Goal: Information Seeking & Learning: Learn about a topic

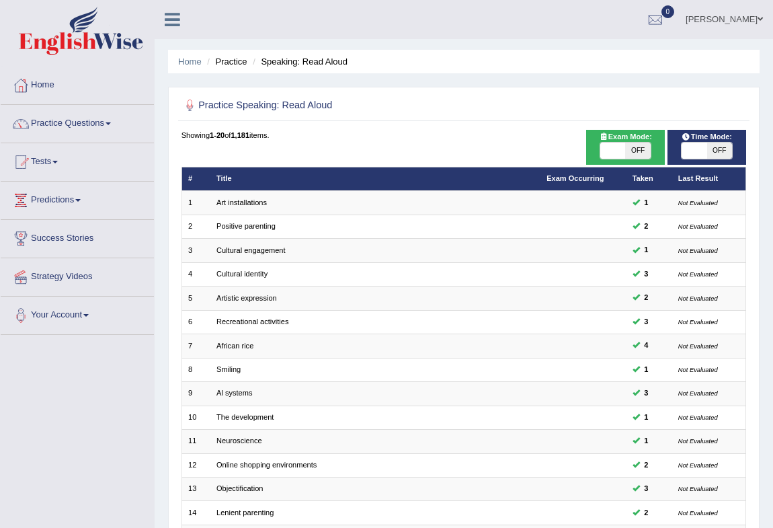
click at [742, 14] on link "Sandra Garcia" at bounding box center [725, 17] width 98 height 35
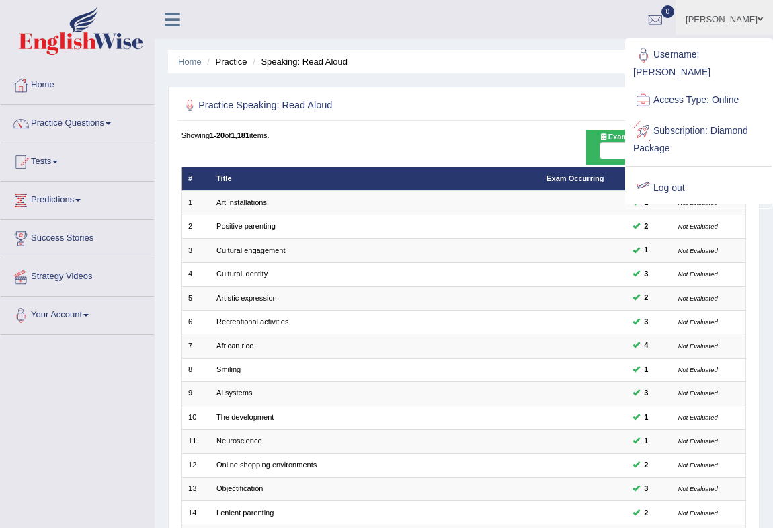
click at [662, 176] on link "Log out" at bounding box center [699, 188] width 145 height 31
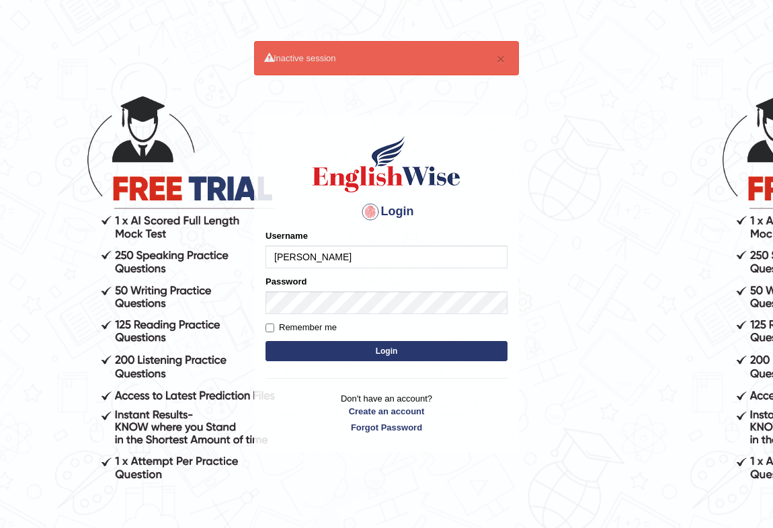
type input "pritima_nk"
click at [271, 329] on input "Remember me" at bounding box center [270, 328] width 9 height 9
checkbox input "true"
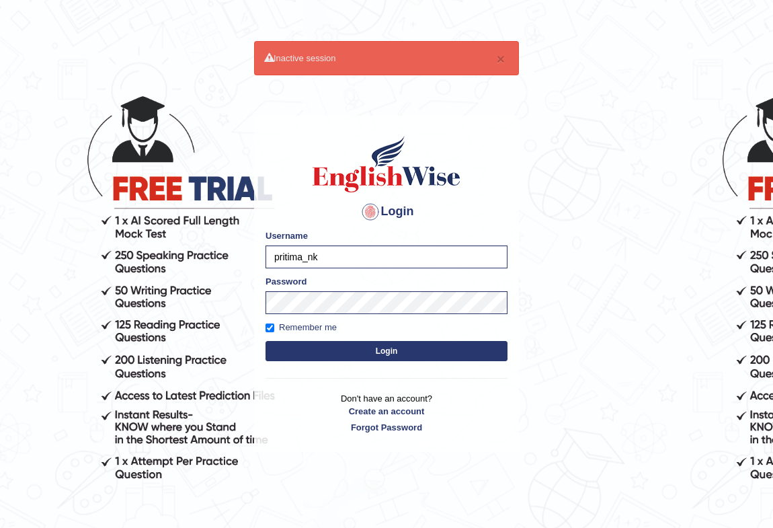
click at [310, 353] on button "Login" at bounding box center [387, 351] width 242 height 20
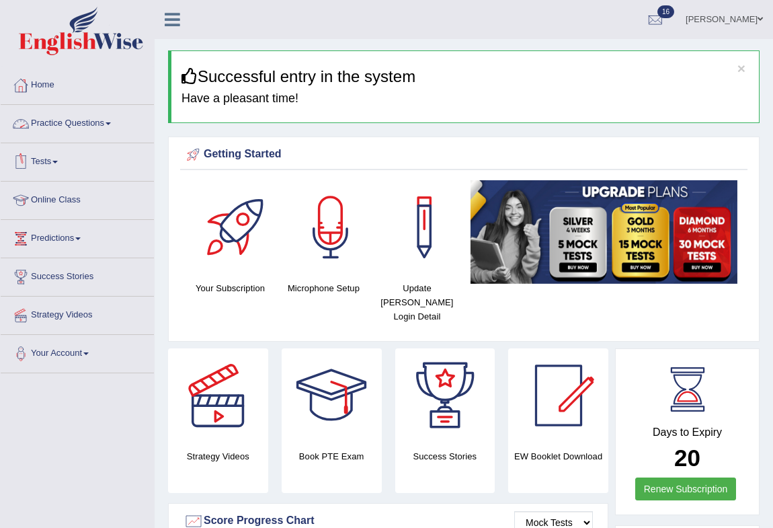
click at [47, 154] on link "Tests" at bounding box center [77, 160] width 153 height 34
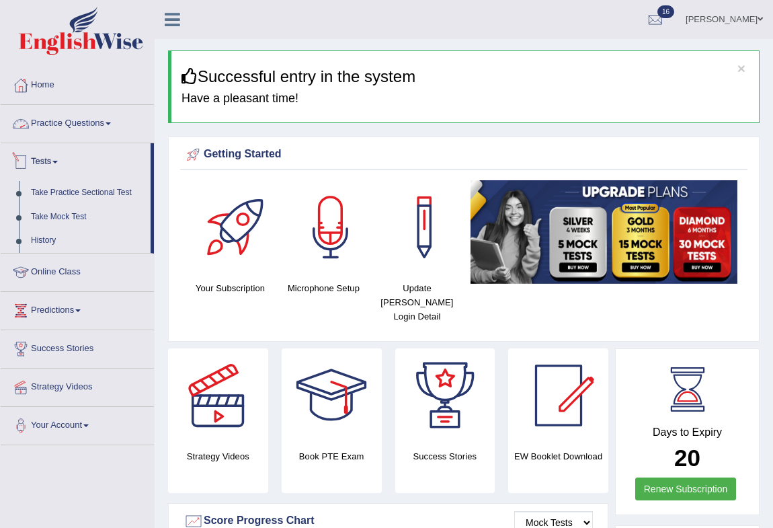
click at [54, 116] on link "Practice Questions" at bounding box center [77, 122] width 153 height 34
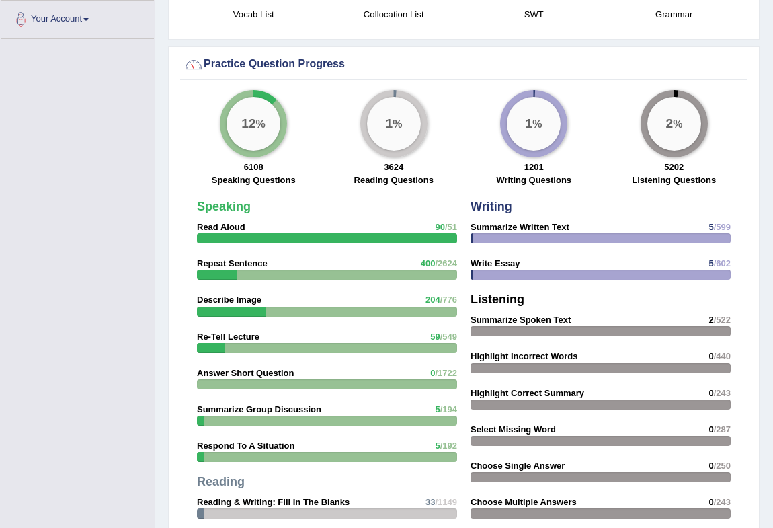
scroll to position [1909, 0]
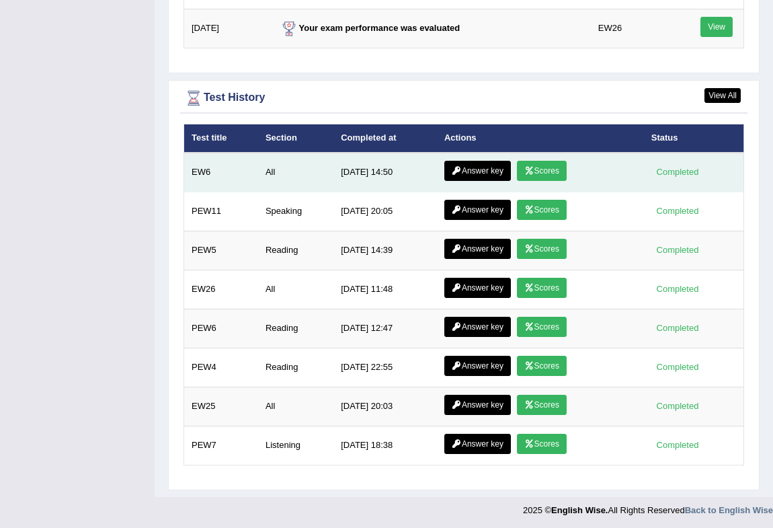
click at [467, 169] on link "Answer key" at bounding box center [478, 171] width 67 height 20
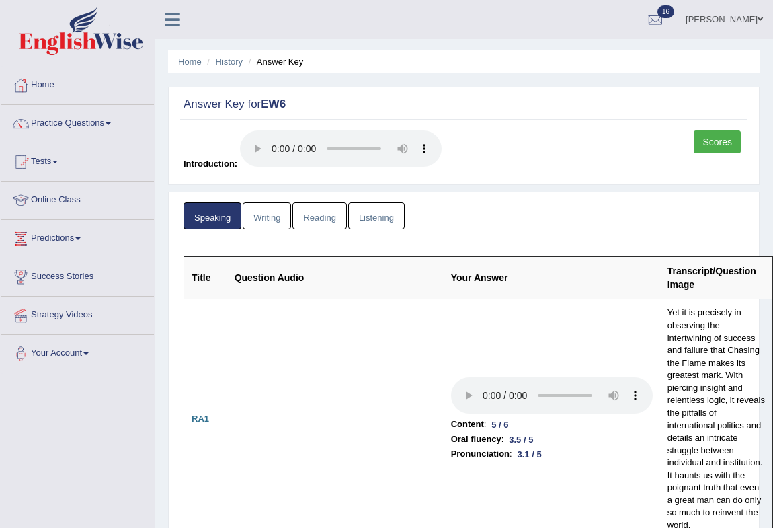
click at [269, 212] on link "Writing" at bounding box center [267, 216] width 48 height 28
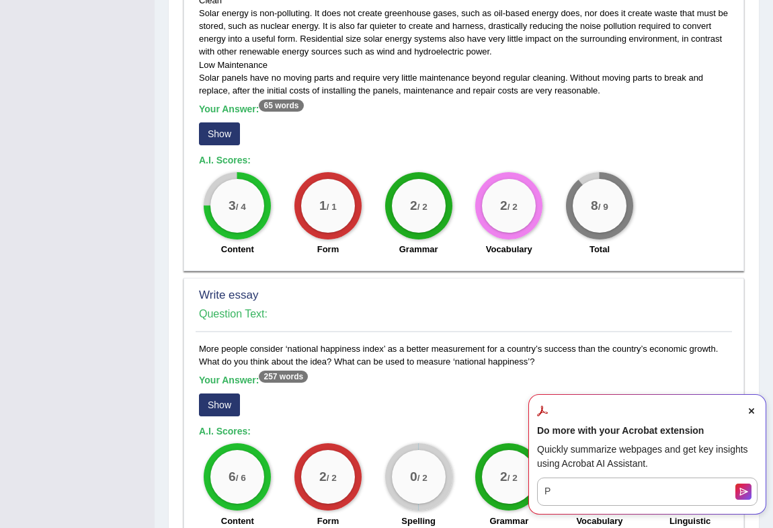
scroll to position [1005, 0]
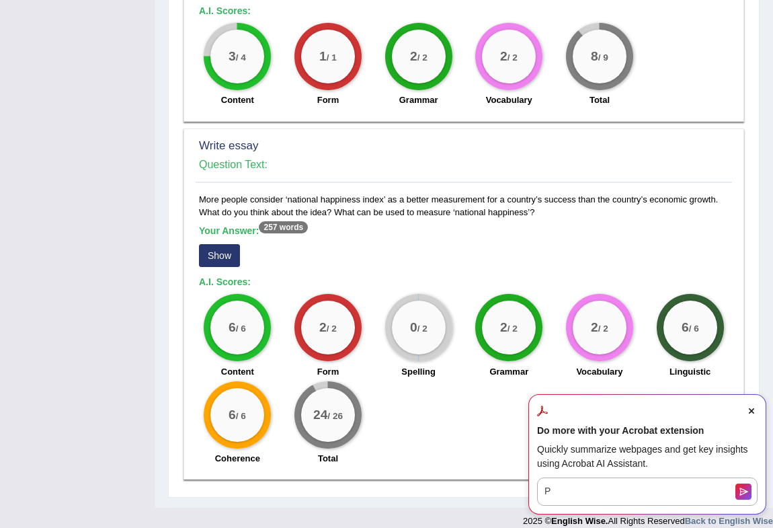
click at [750, 410] on icon "Close Acrobat AI Assistant Dialog" at bounding box center [751, 410] width 5 height 5
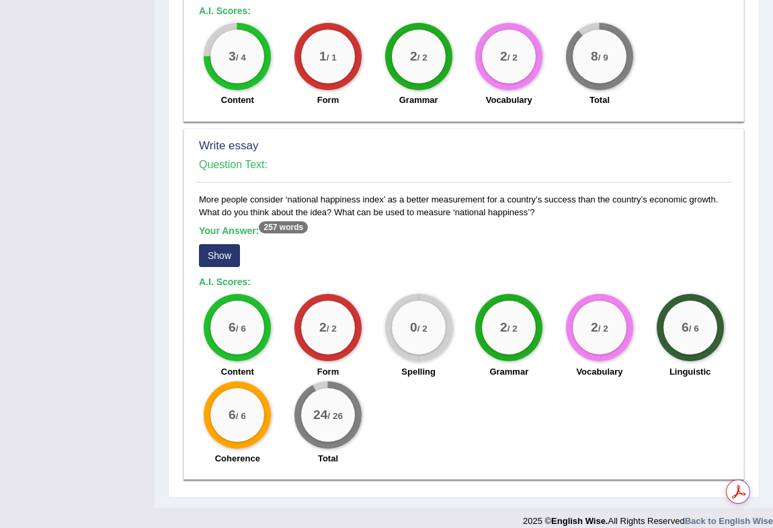
click at [222, 246] on button "Show" at bounding box center [219, 255] width 41 height 23
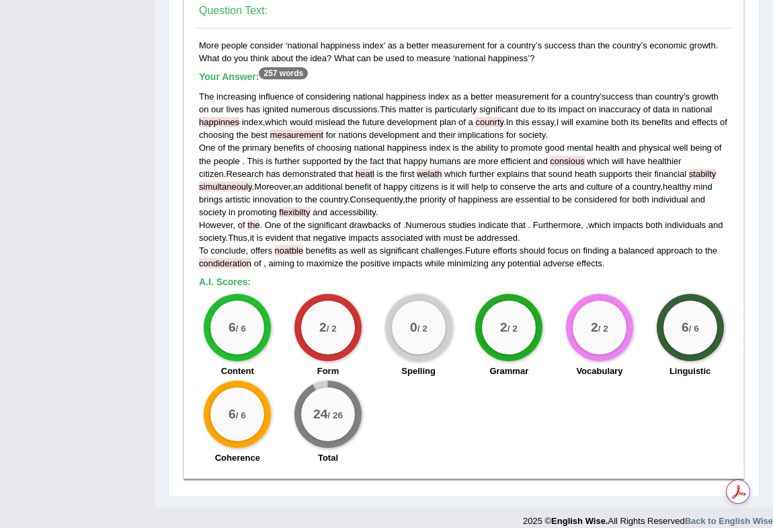
scroll to position [0, 0]
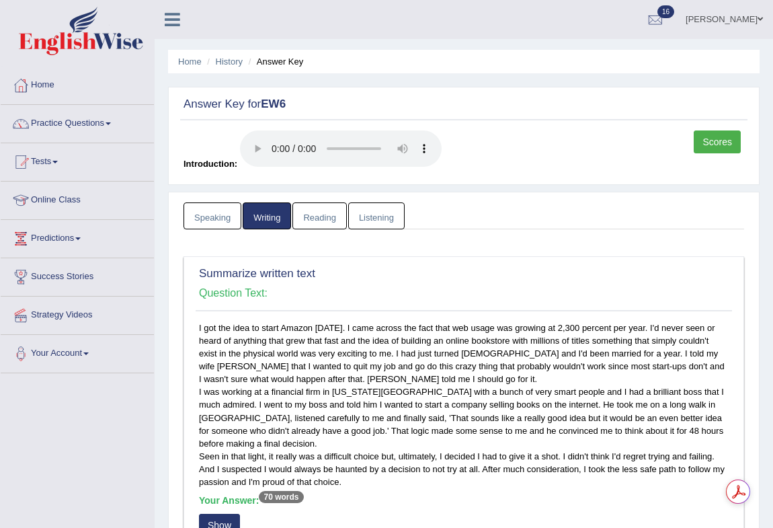
click at [320, 219] on link "Reading" at bounding box center [320, 216] width 54 height 28
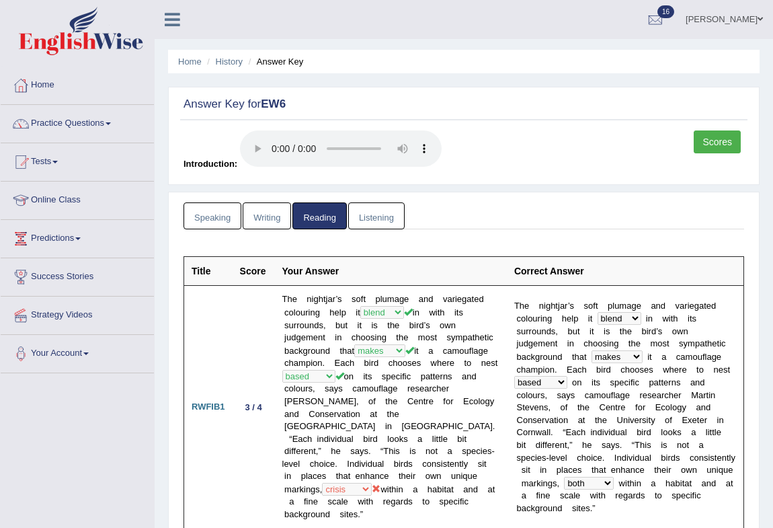
click at [370, 221] on link "Listening" at bounding box center [376, 216] width 56 height 28
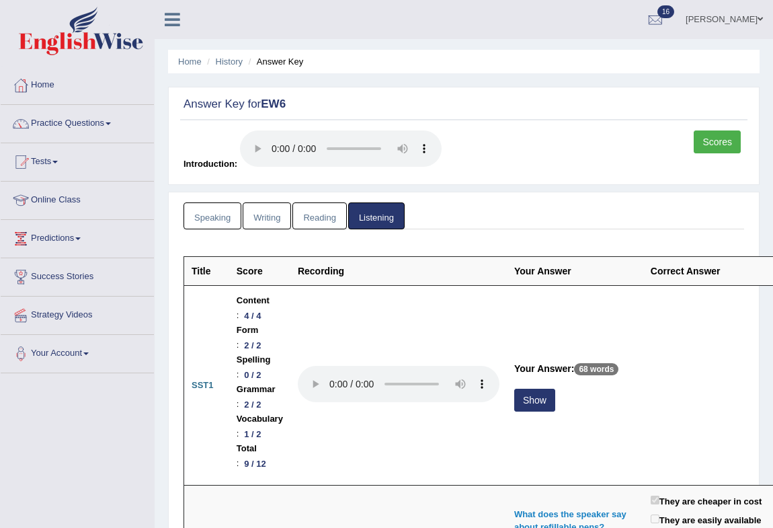
click at [321, 211] on link "Reading" at bounding box center [320, 216] width 54 height 28
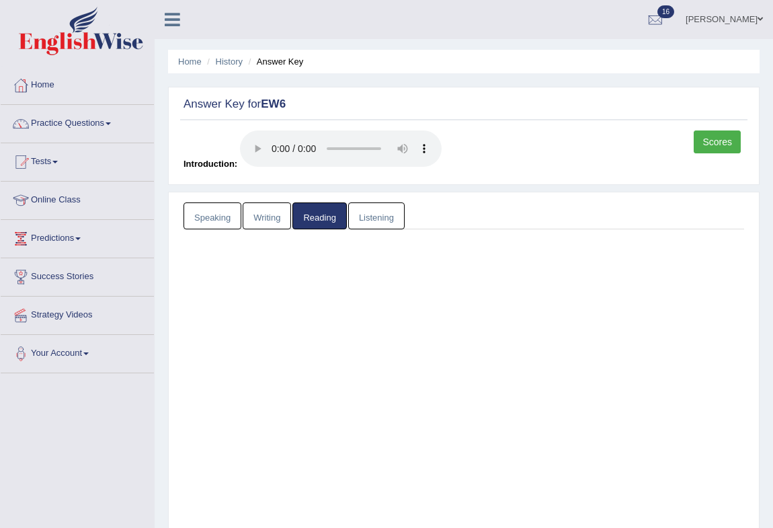
click at [321, 211] on link "Reading" at bounding box center [320, 216] width 54 height 28
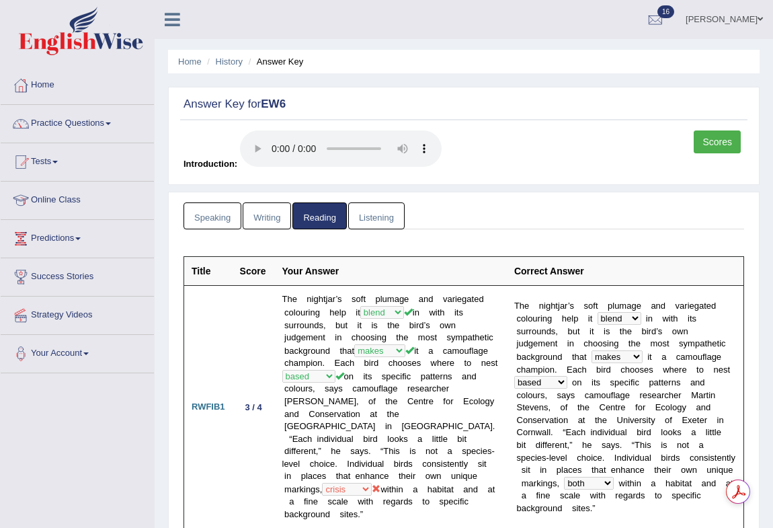
click at [266, 227] on link "Writing" at bounding box center [267, 216] width 48 height 28
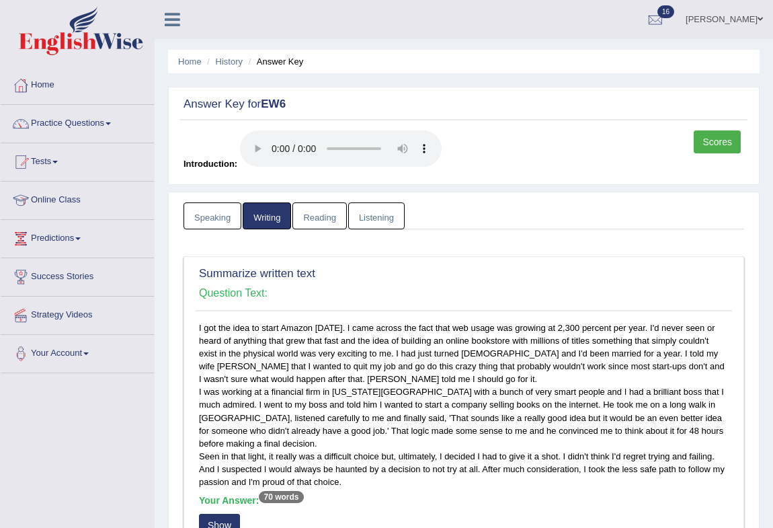
click at [374, 215] on link "Listening" at bounding box center [376, 216] width 56 height 28
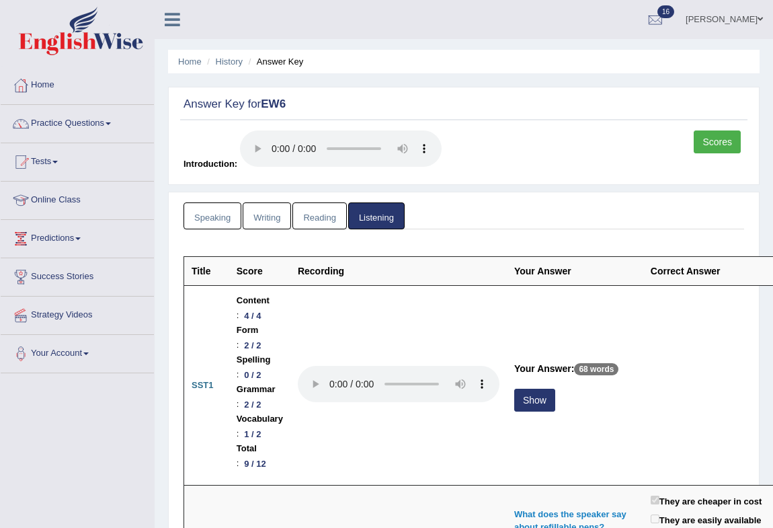
click at [720, 139] on link "Scores" at bounding box center [717, 141] width 47 height 23
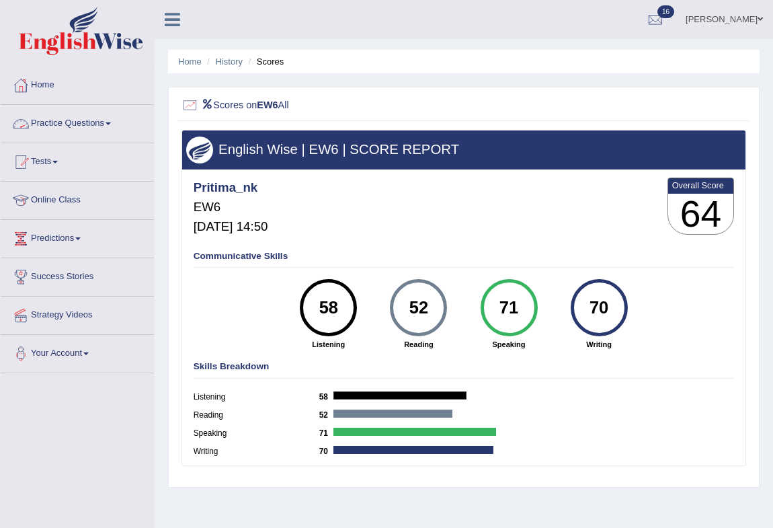
click at [66, 119] on link "Practice Questions" at bounding box center [77, 122] width 153 height 34
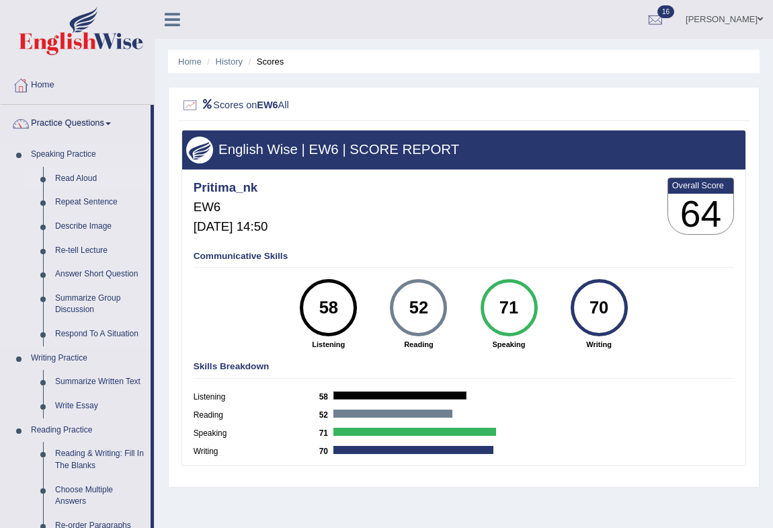
click at [73, 177] on link "Read Aloud" at bounding box center [100, 179] width 102 height 24
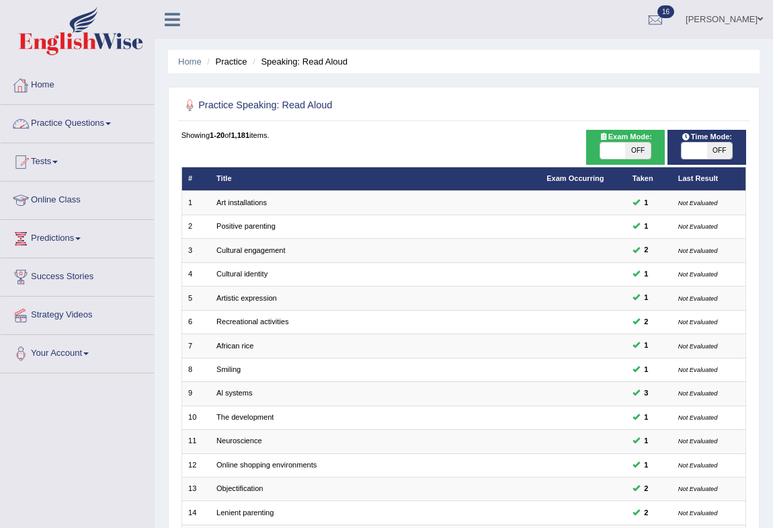
click at [225, 61] on li "Practice" at bounding box center [225, 61] width 43 height 13
click at [47, 80] on link "Home" at bounding box center [77, 84] width 153 height 34
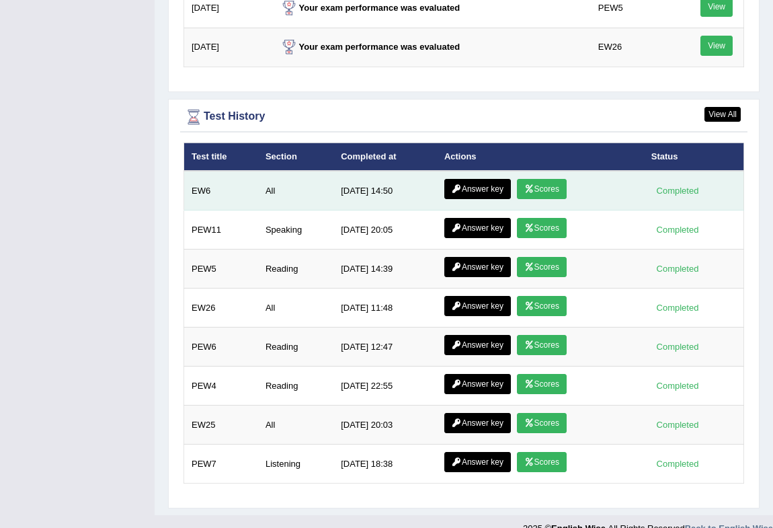
scroll to position [1820, 0]
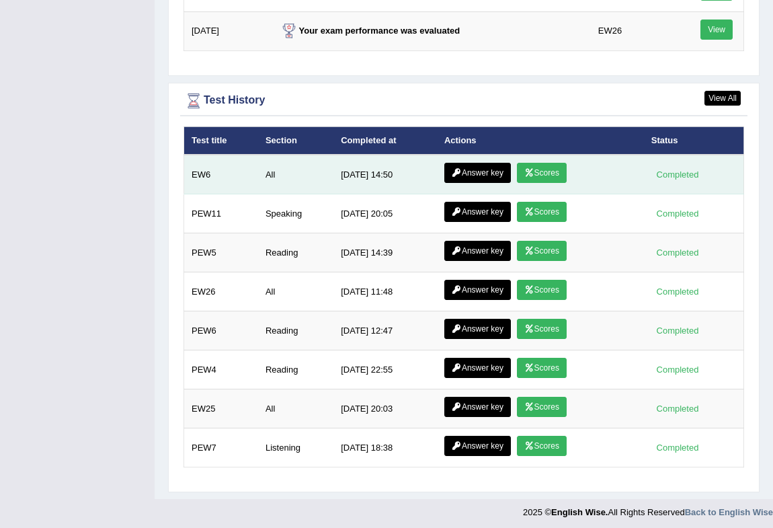
click at [459, 169] on link "Answer key" at bounding box center [478, 173] width 67 height 20
